Goal: Information Seeking & Learning: Learn about a topic

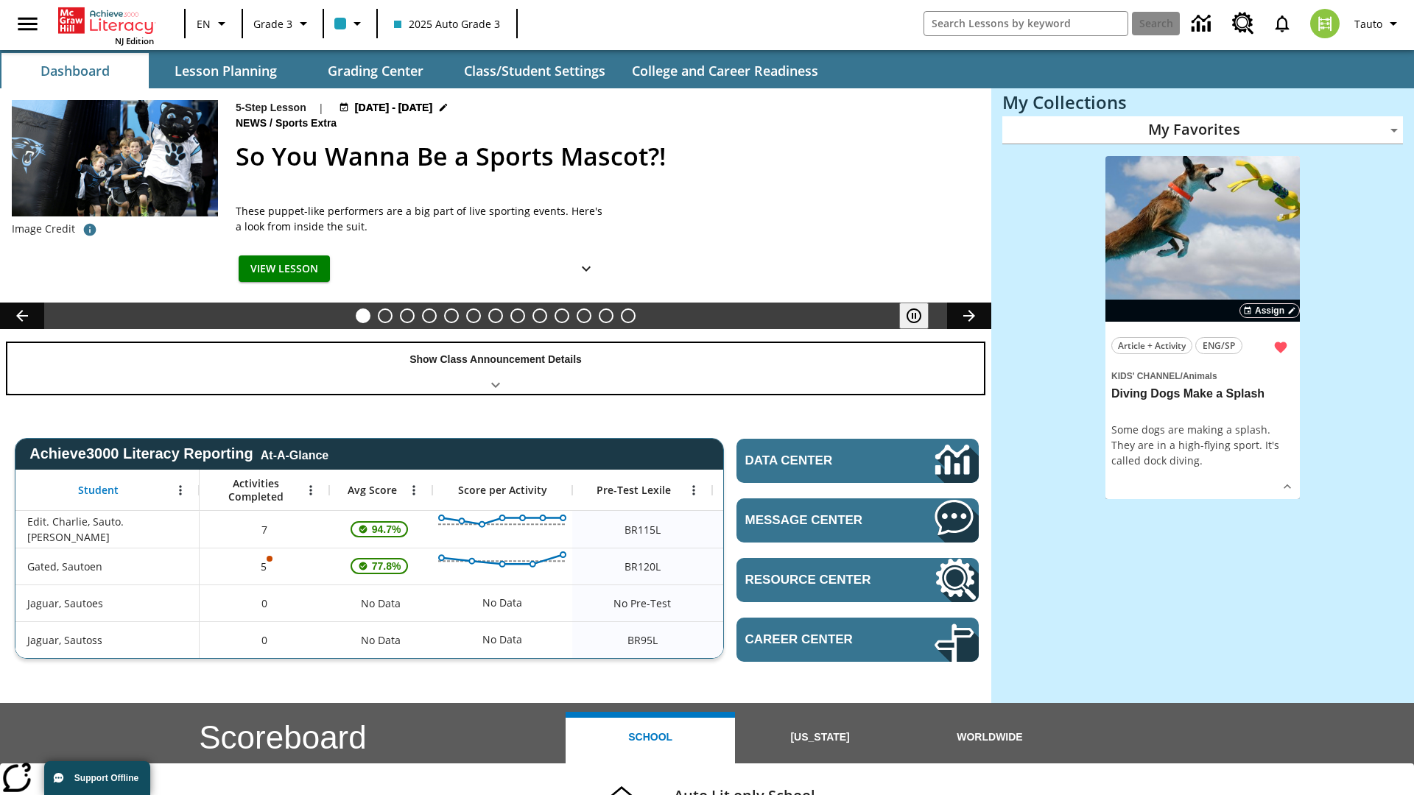
click at [495, 368] on div "Show Class Announcement Details" at bounding box center [495, 368] width 976 height 51
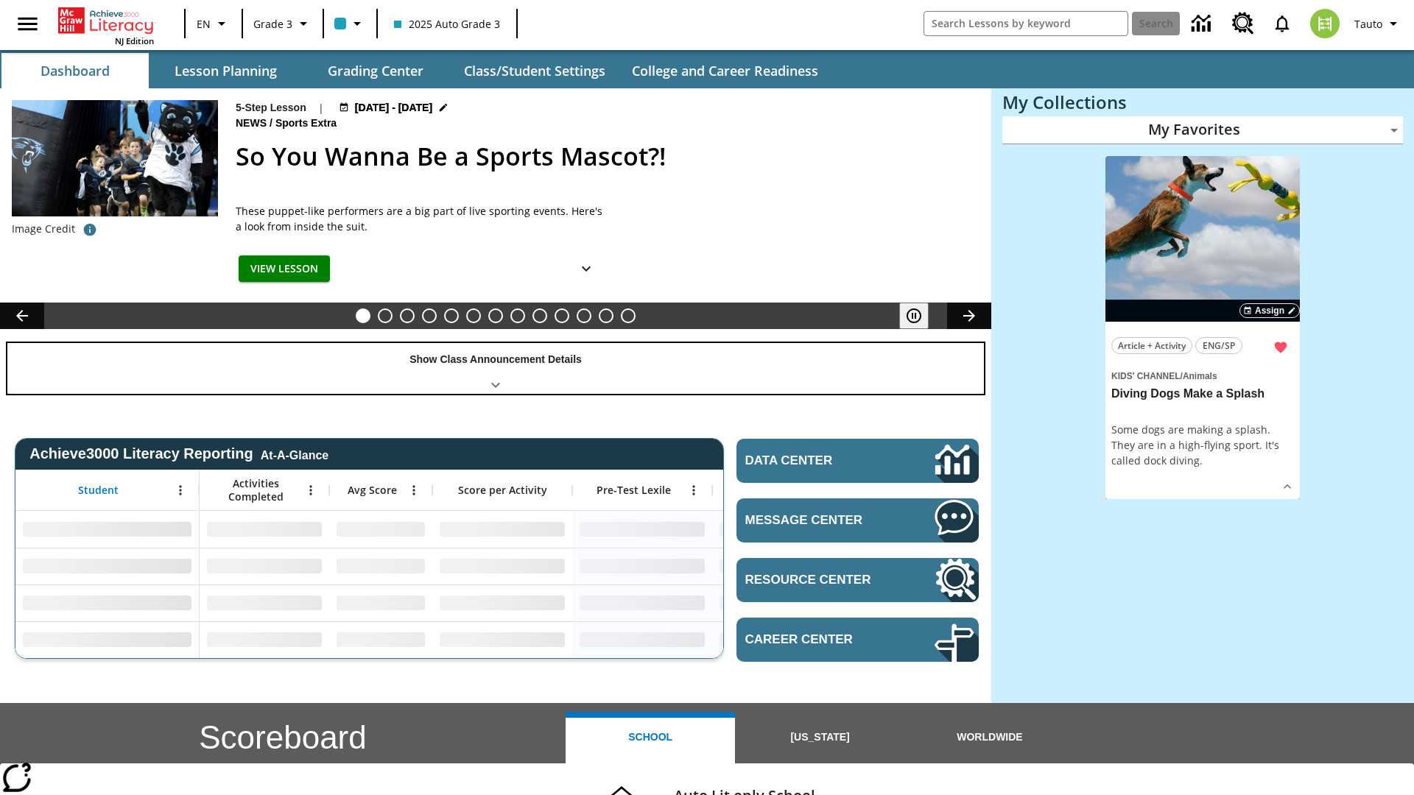
click at [495, 368] on div "Show Class Announcement Details" at bounding box center [495, 368] width 976 height 51
